Goal: Subscribe to service/newsletter

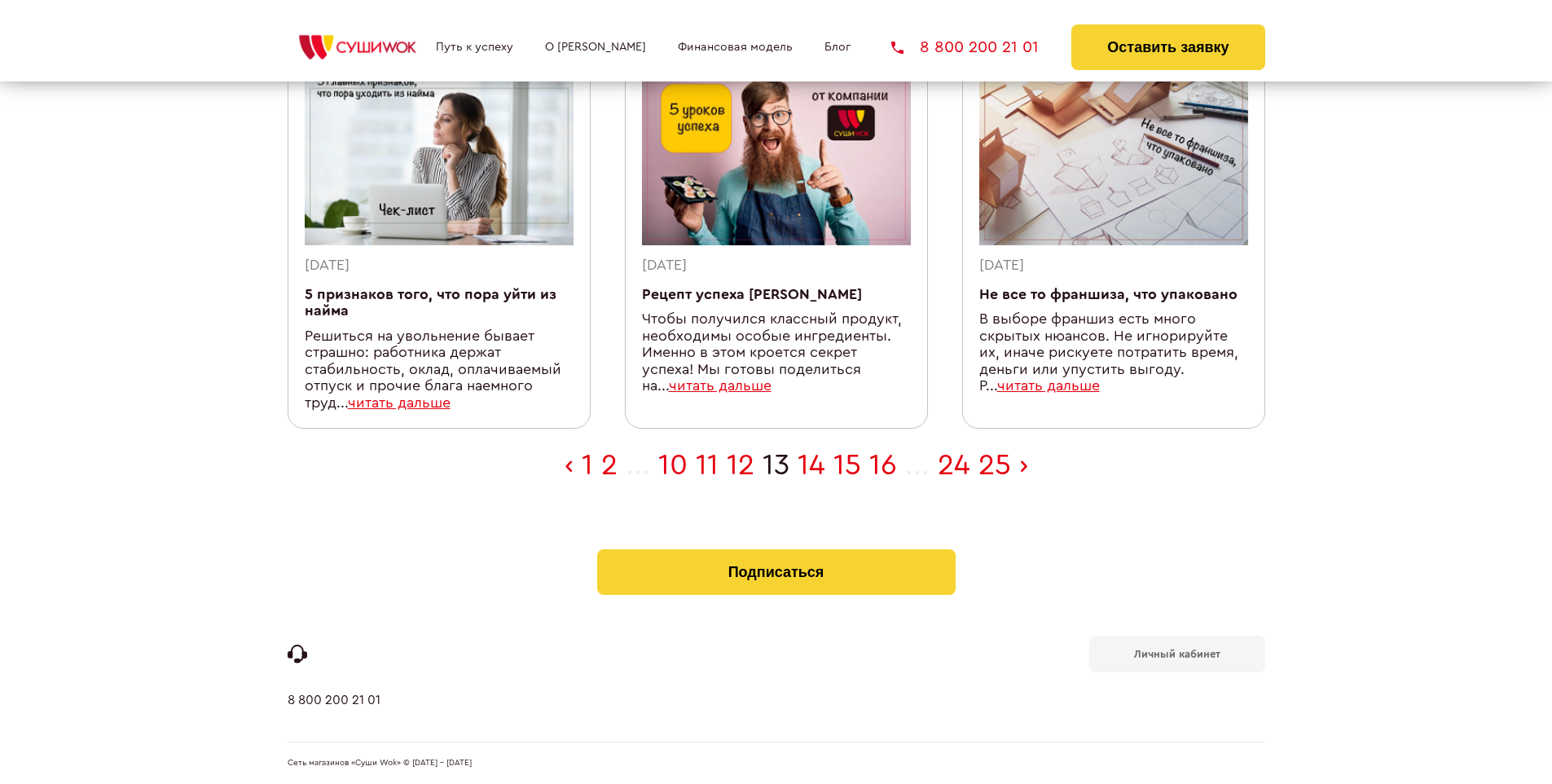
scroll to position [518, 0]
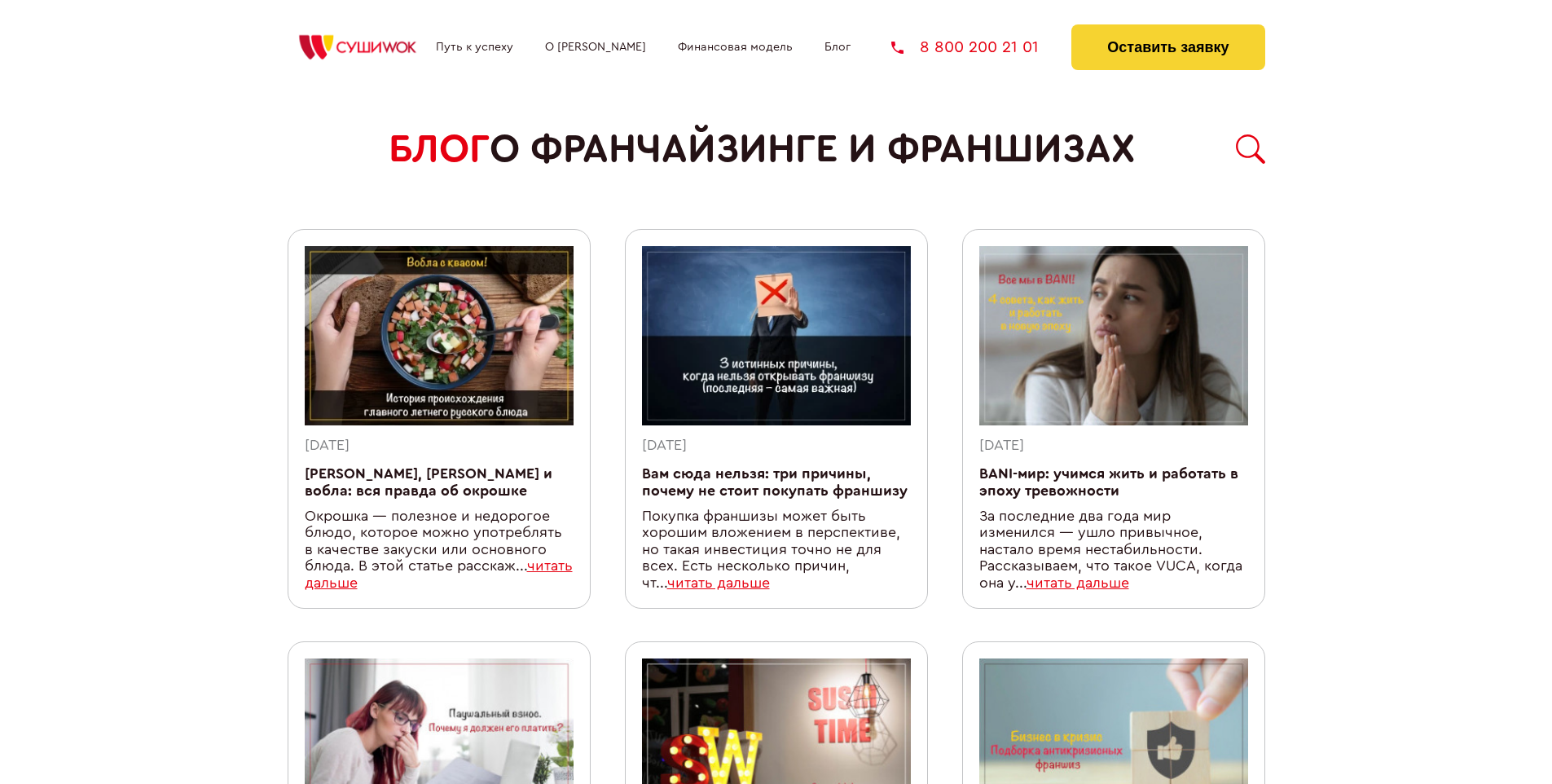
scroll to position [1417, 0]
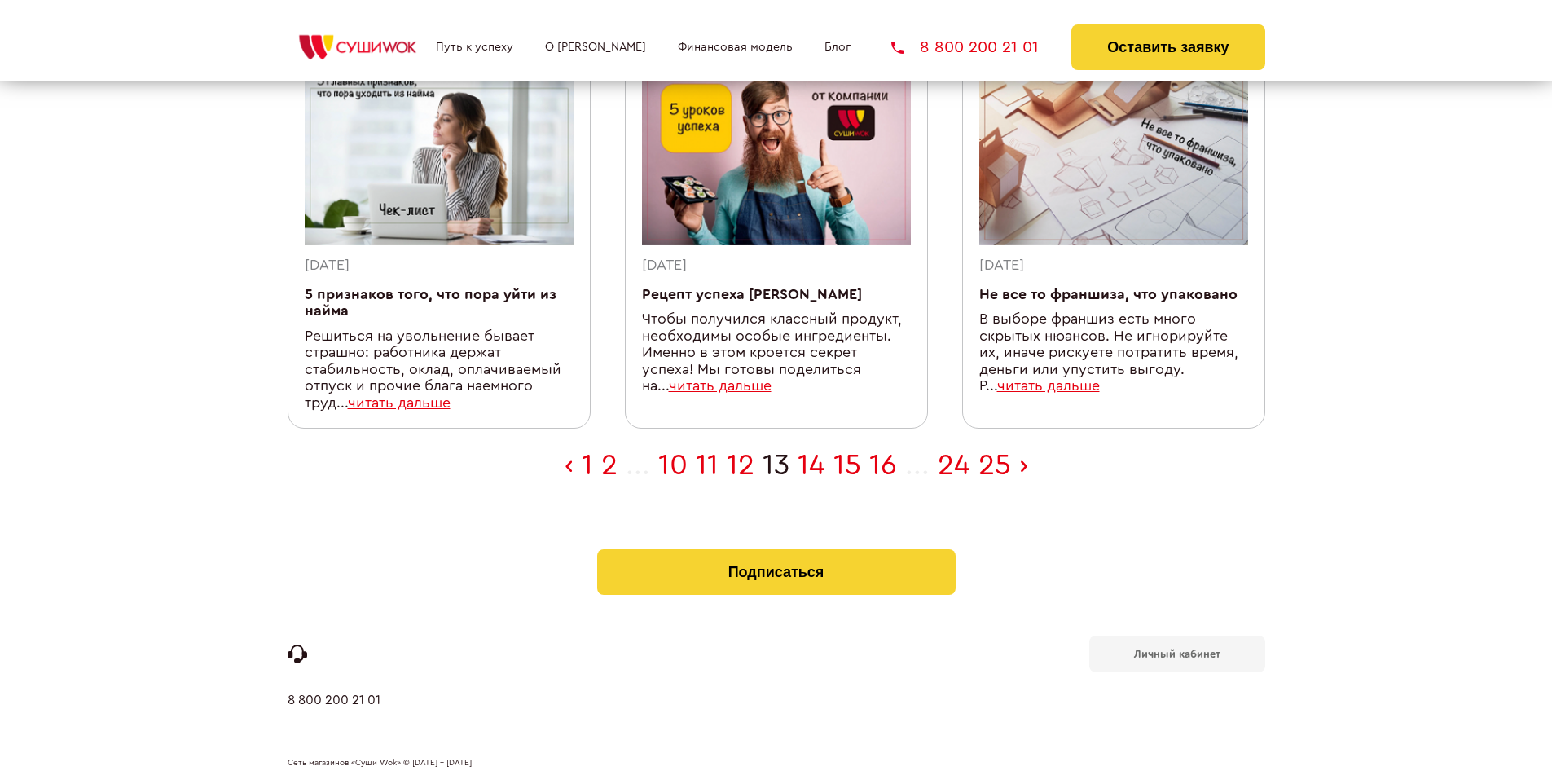
click at [1177, 652] on b "Личный кабинет" at bounding box center [1177, 654] width 86 height 11
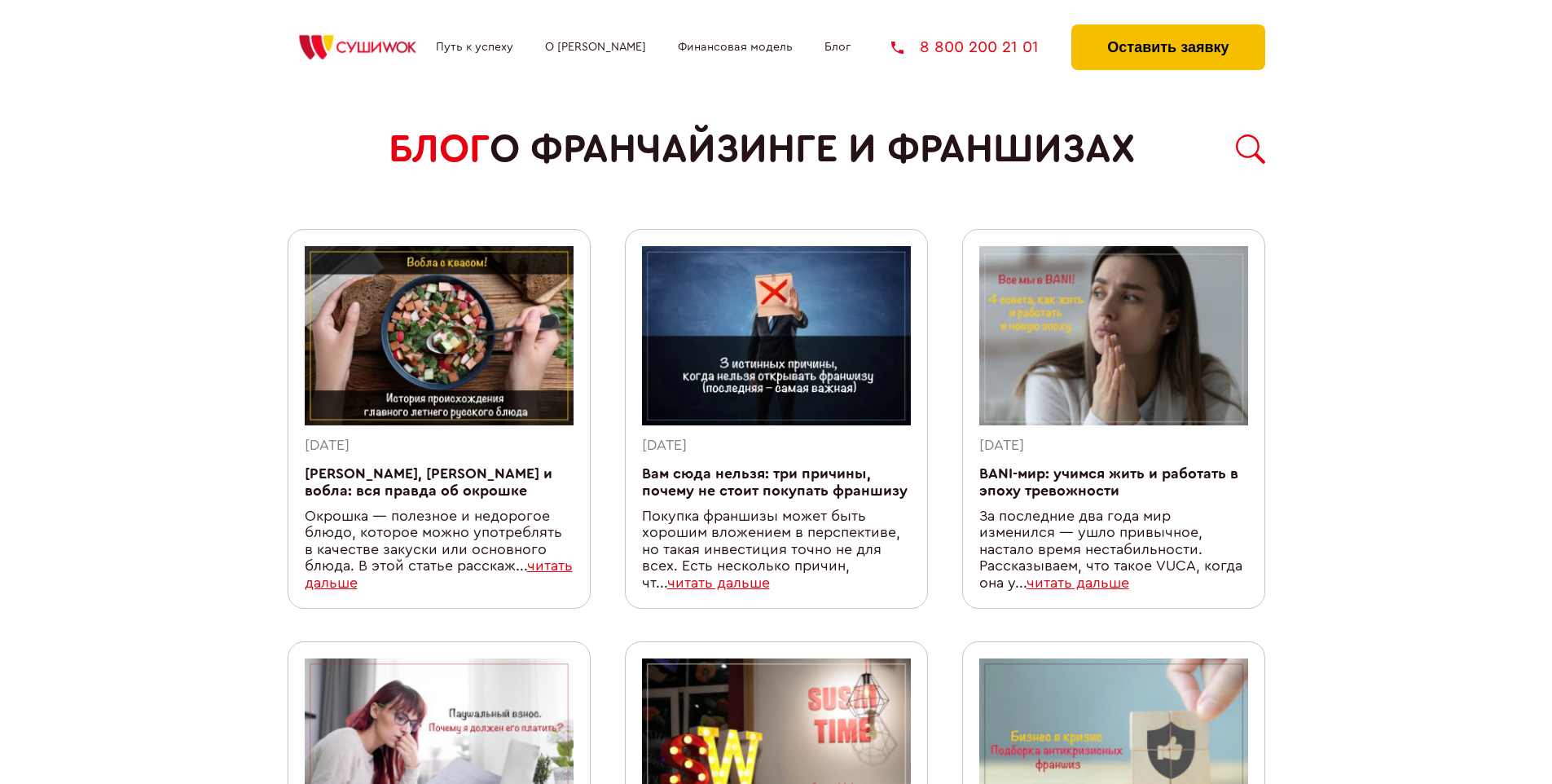
click at [1168, 29] on button "Оставить заявку" at bounding box center [1168, 47] width 193 height 46
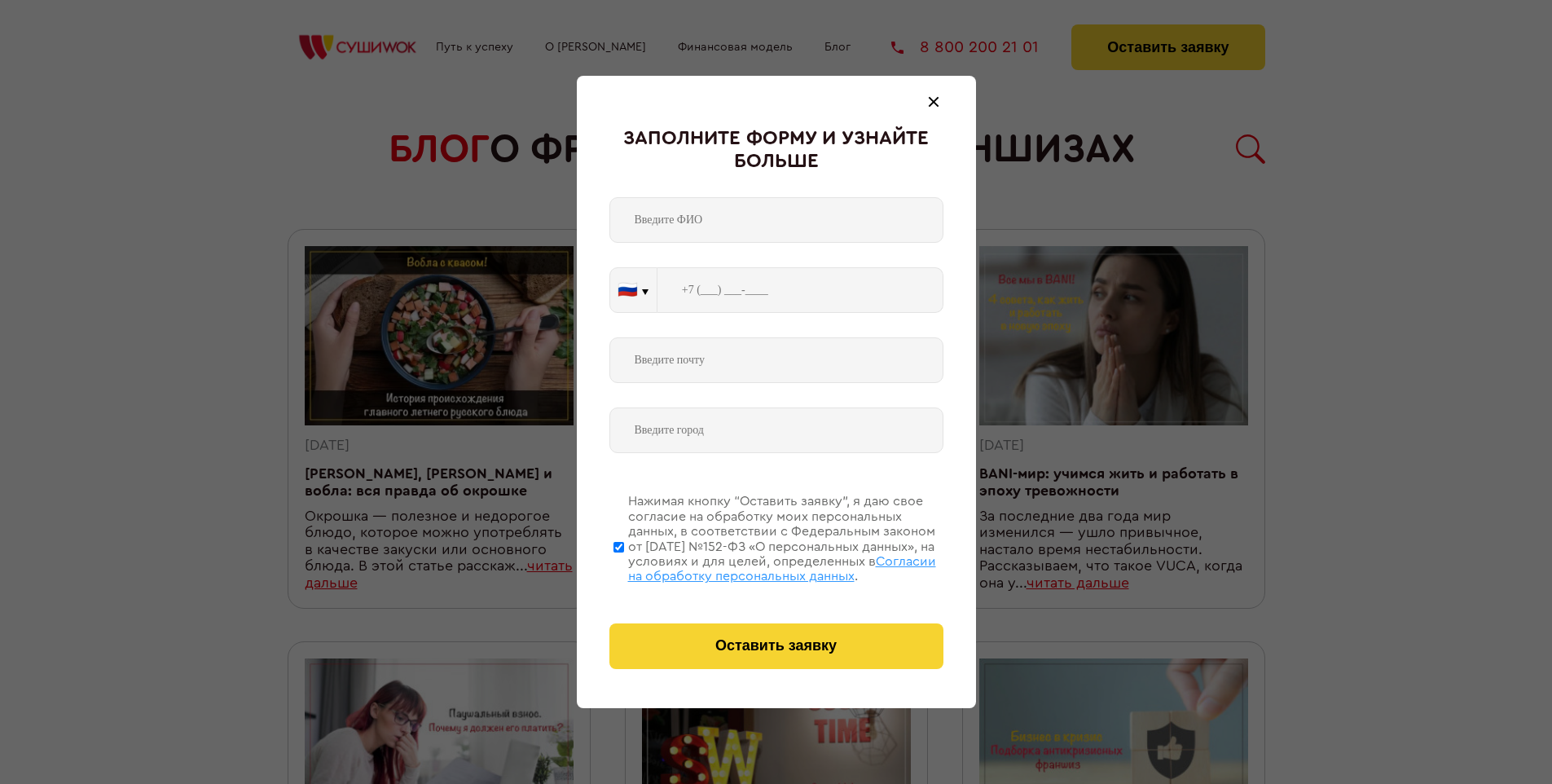
click at [755, 566] on span "Согласии на обработку персональных данных" at bounding box center [781, 569] width 308 height 28
click at [624, 566] on input "Нажимая кнопку “Оставить заявку”, я даю свое согласие на обработку моих персона…" at bounding box center [619, 546] width 11 height 130
checkbox input "false"
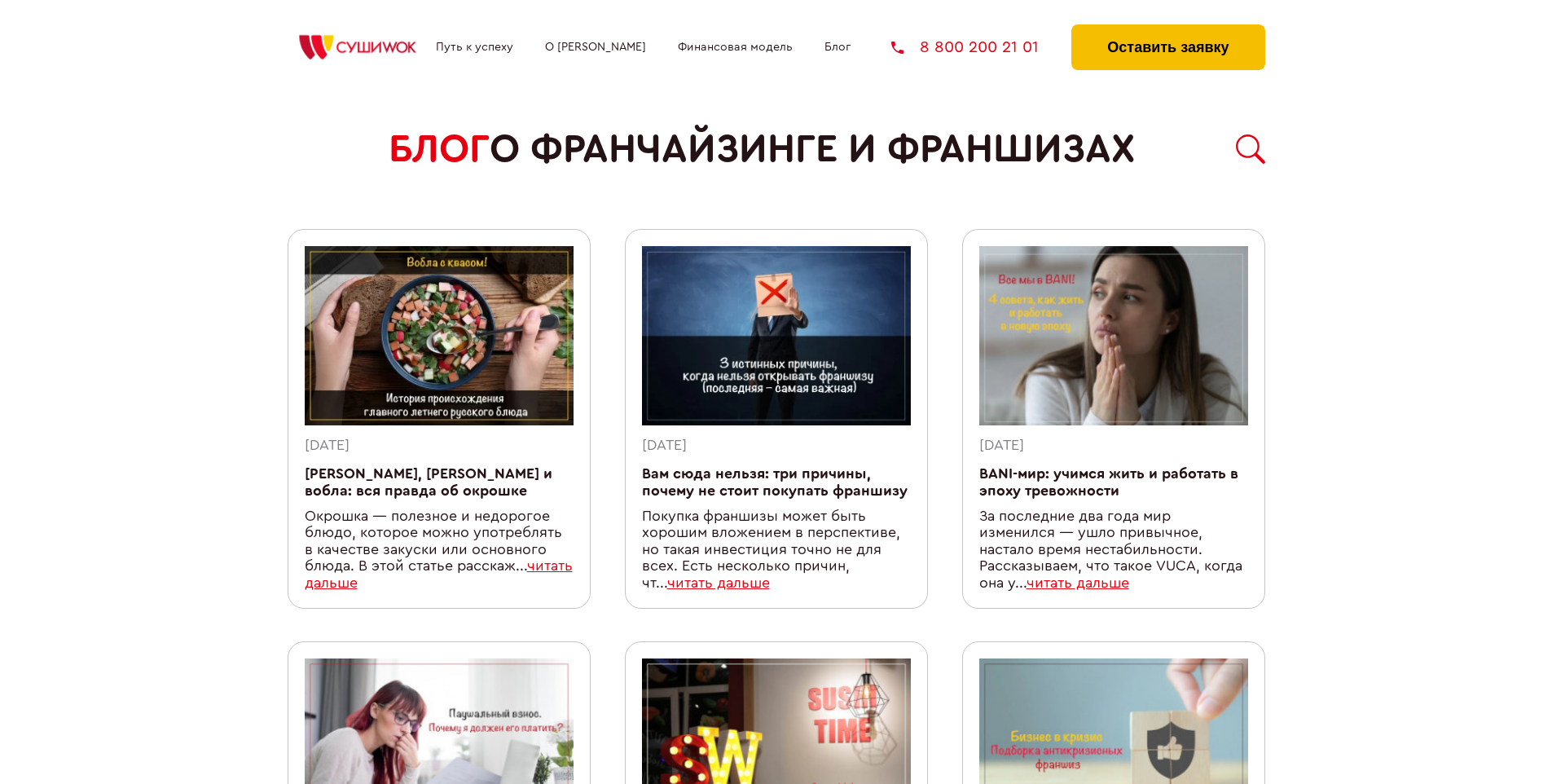
click at [1168, 29] on button "Оставить заявку" at bounding box center [1168, 47] width 193 height 46
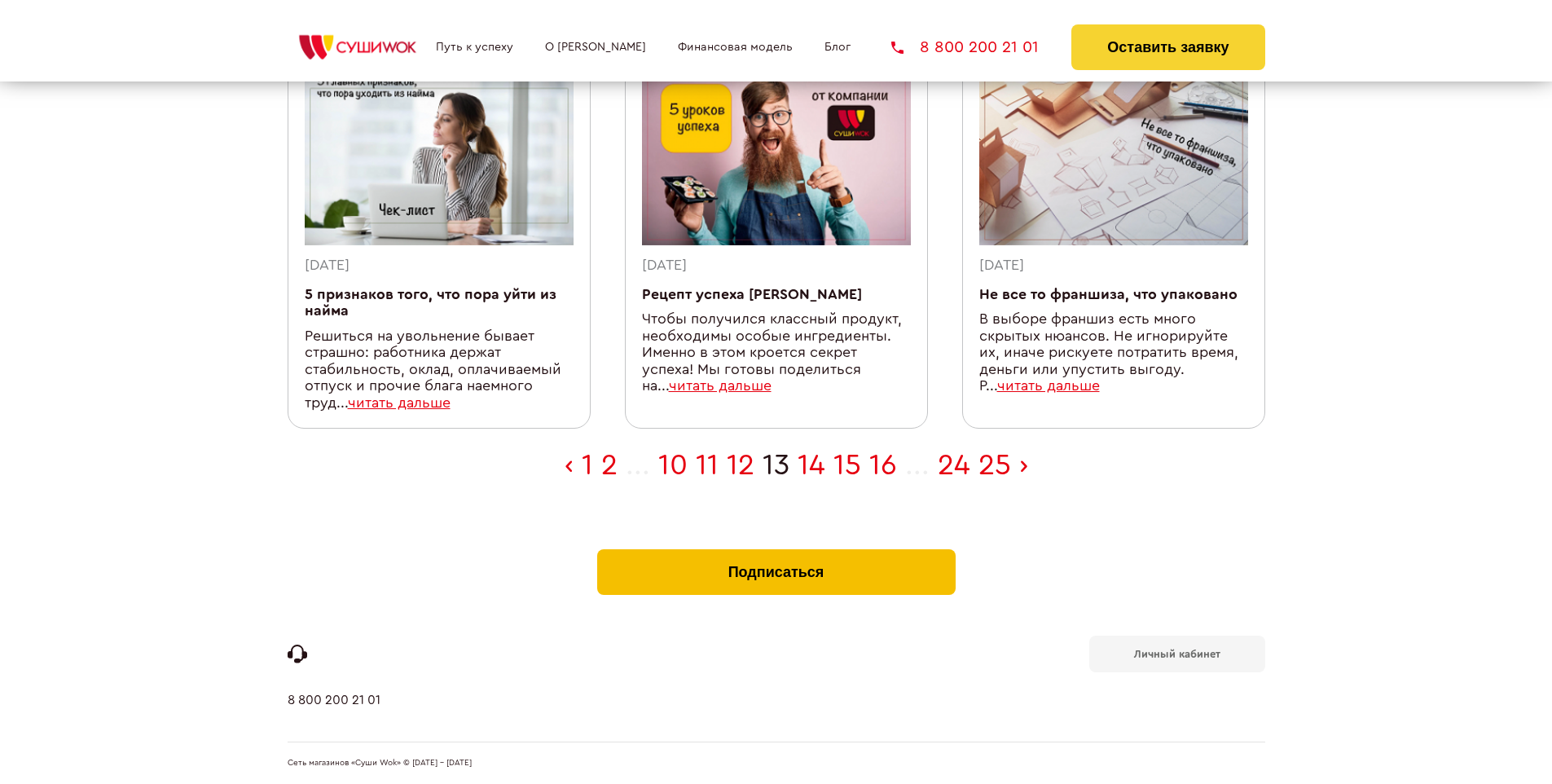
click at [776, 553] on button "Подписаться" at bounding box center [777, 571] width 359 height 46
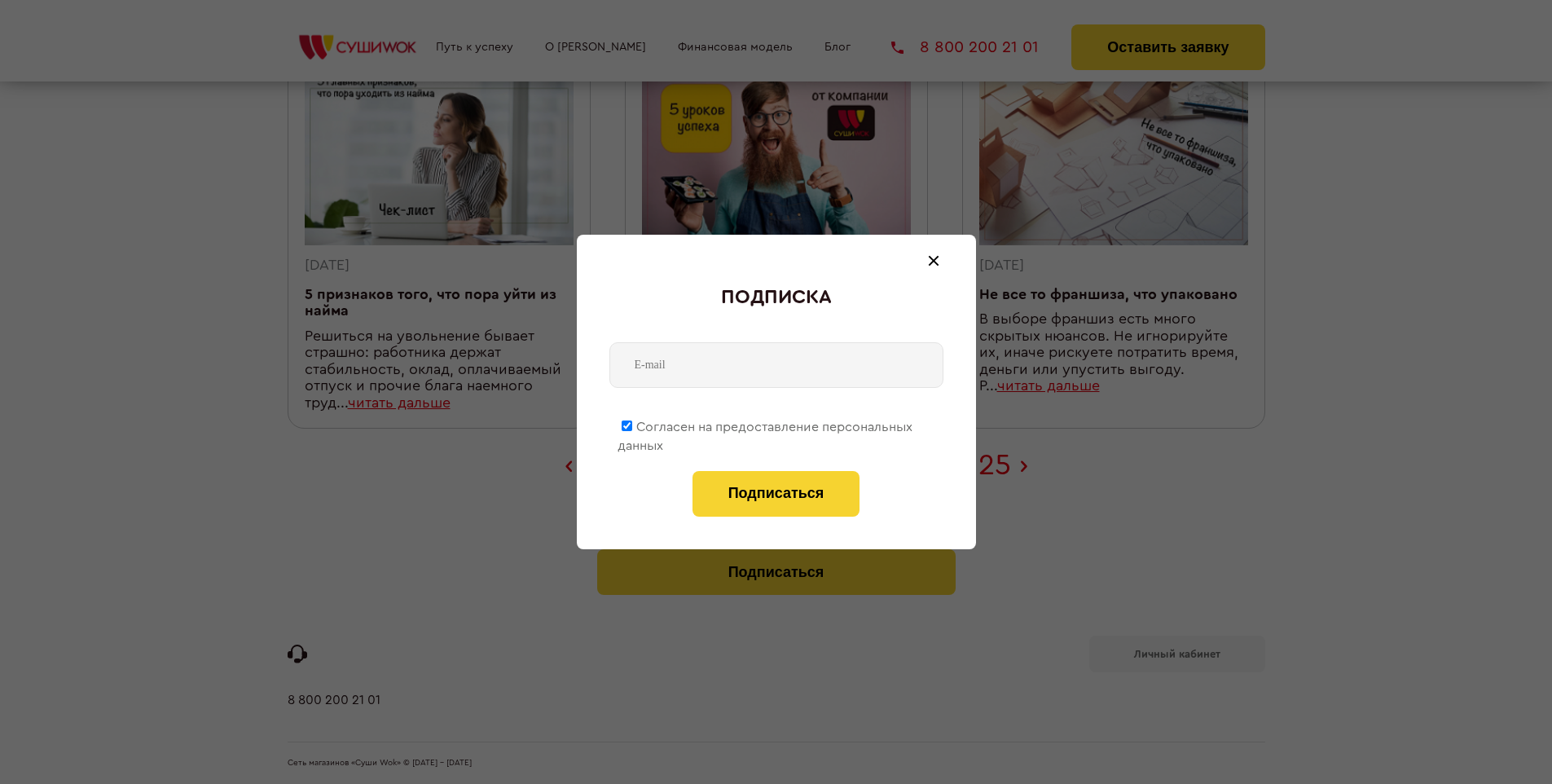
click at [766, 423] on span "Согласен на предоставление персональных данных" at bounding box center [765, 436] width 295 height 31
click at [632, 423] on input "Согласен на предоставление персональных данных" at bounding box center [627, 426] width 11 height 11
checkbox input "false"
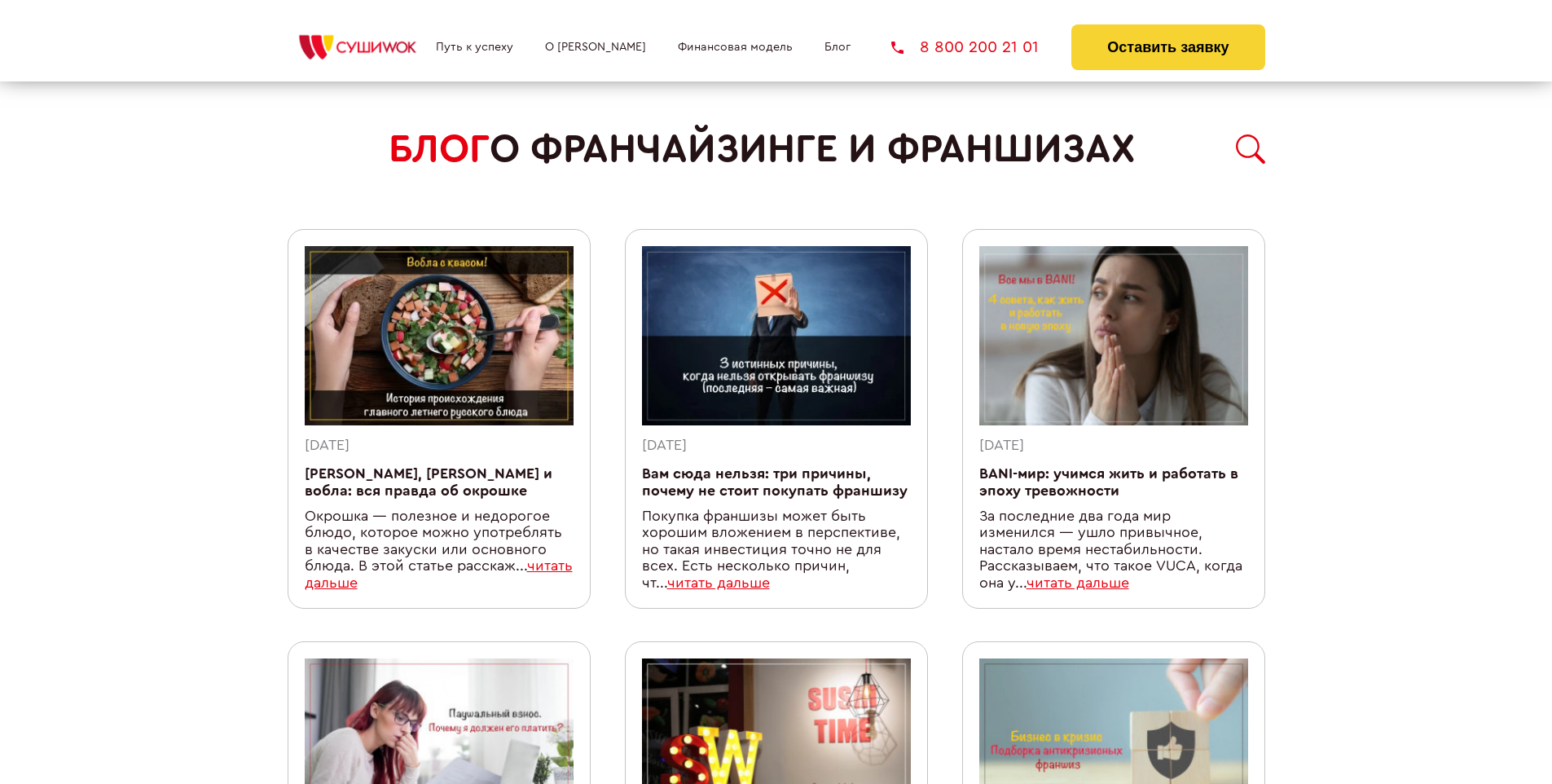
scroll to position [1417, 0]
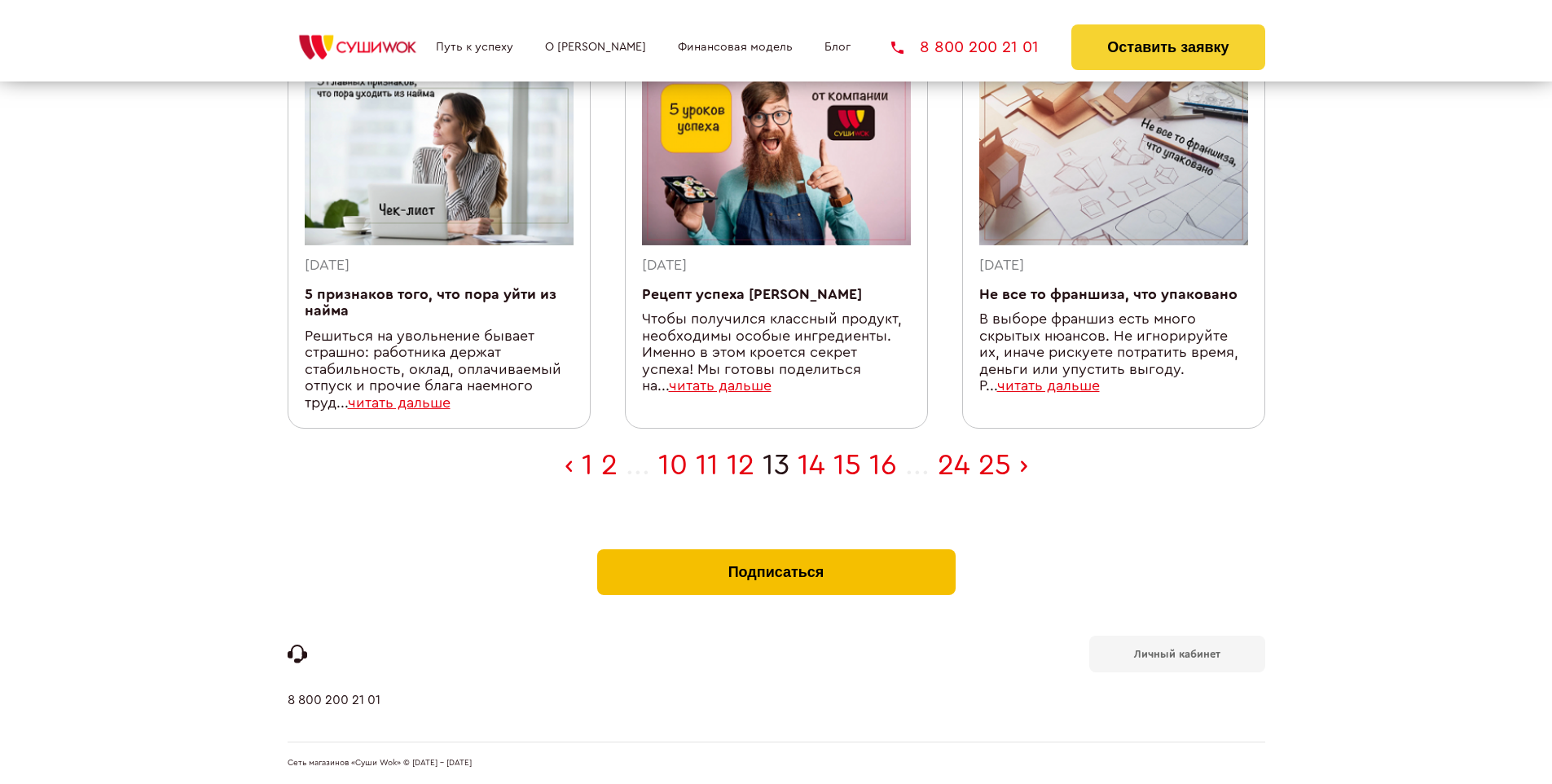
click at [776, 553] on button "Подписаться" at bounding box center [777, 571] width 359 height 46
